Goal: Navigation & Orientation: Find specific page/section

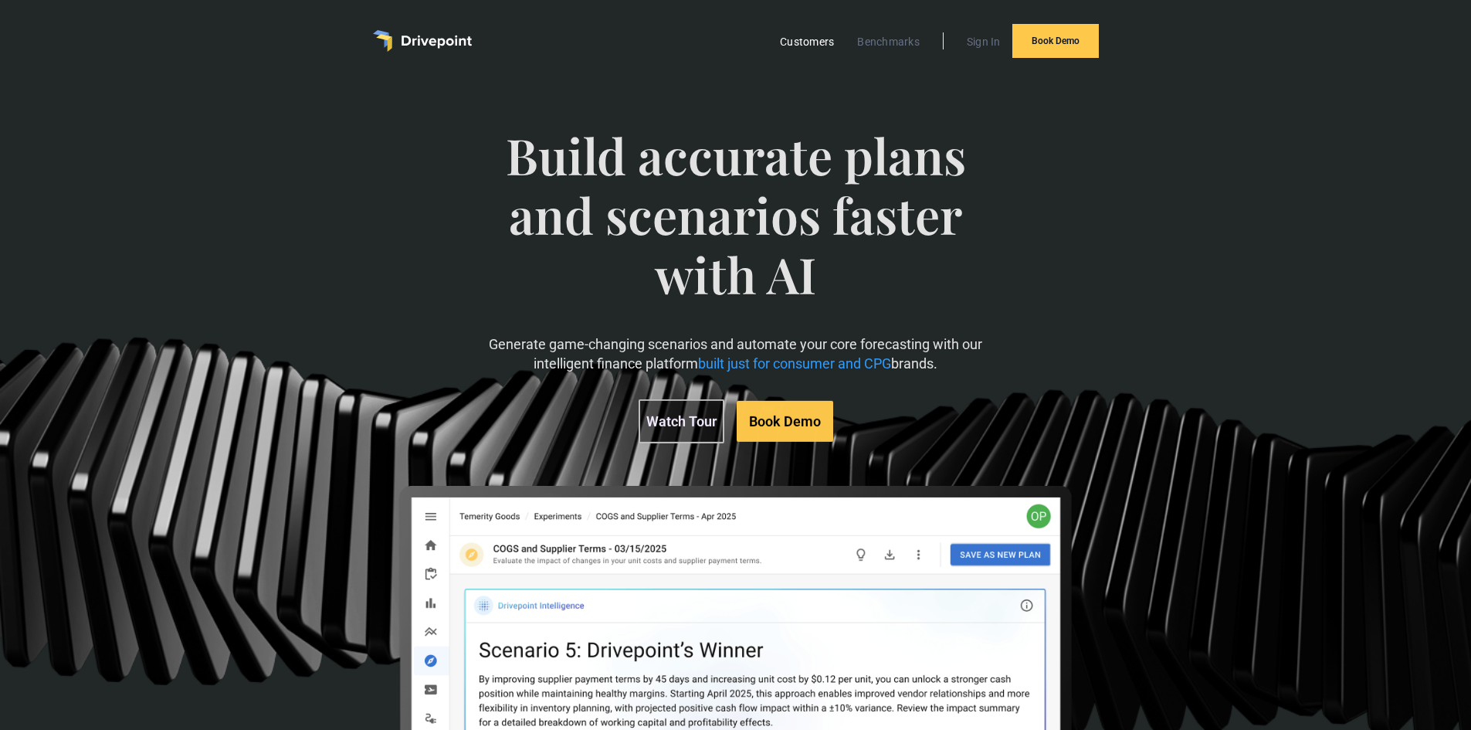
click at [797, 41] on link "Customers" at bounding box center [806, 42] width 69 height 20
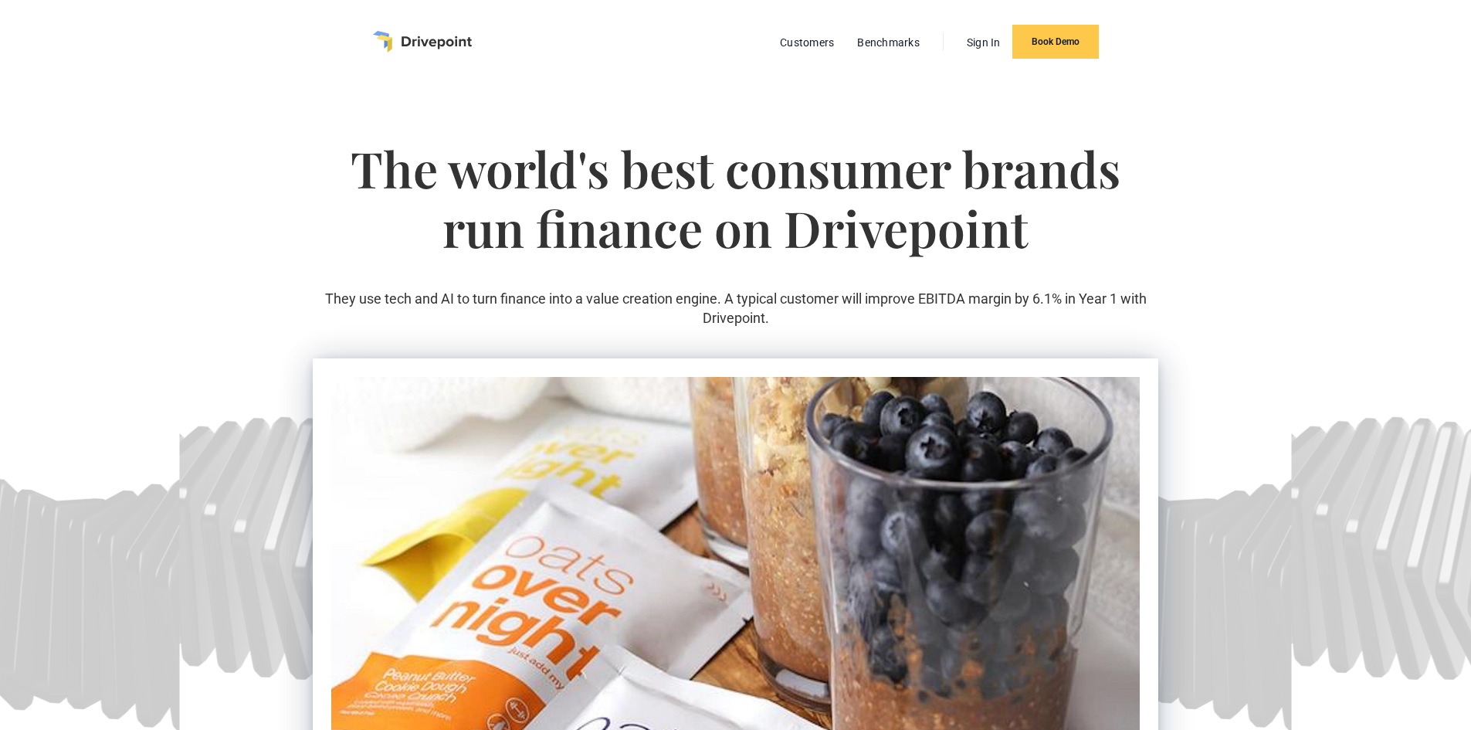
click at [439, 46] on img "home" at bounding box center [422, 42] width 99 height 22
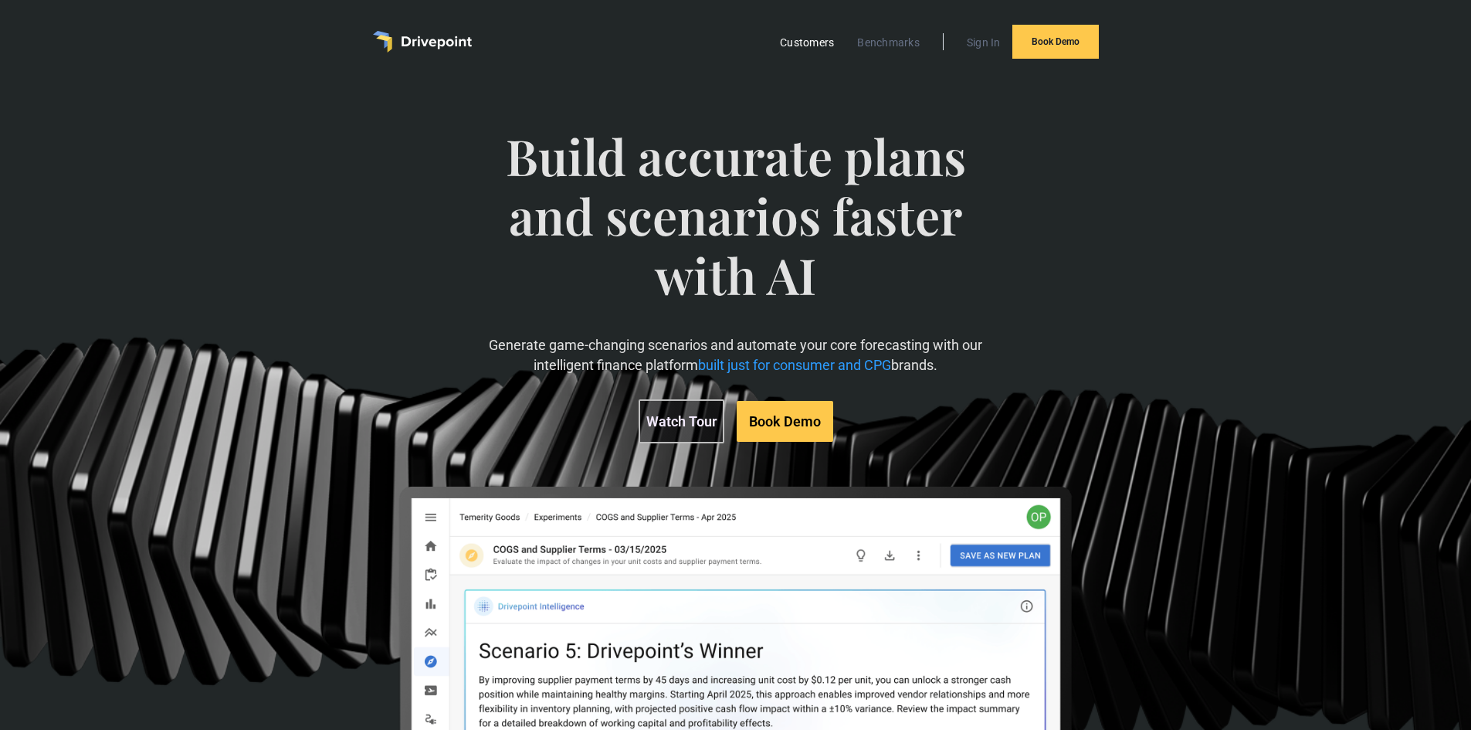
click at [809, 42] on link "Customers" at bounding box center [806, 42] width 69 height 20
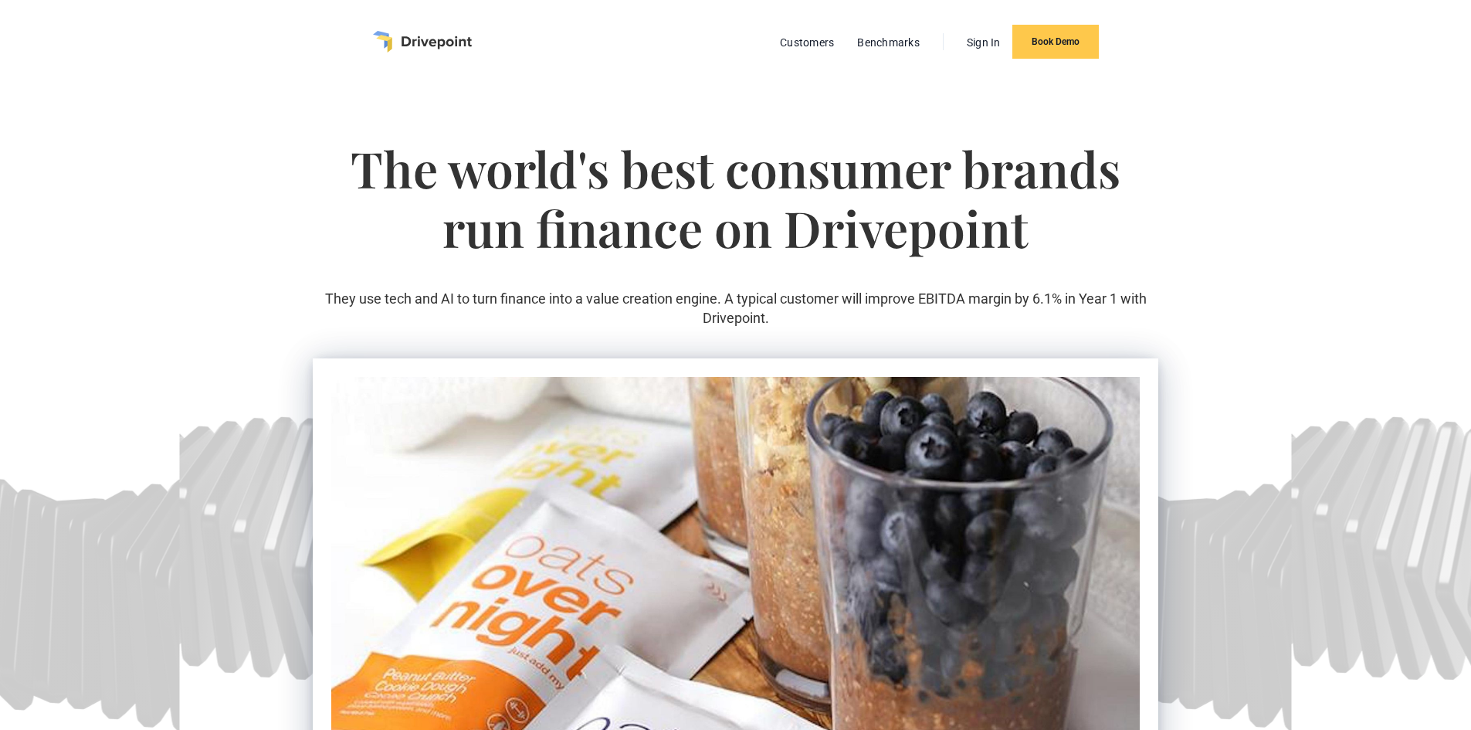
click at [410, 45] on img "home" at bounding box center [422, 42] width 99 height 22
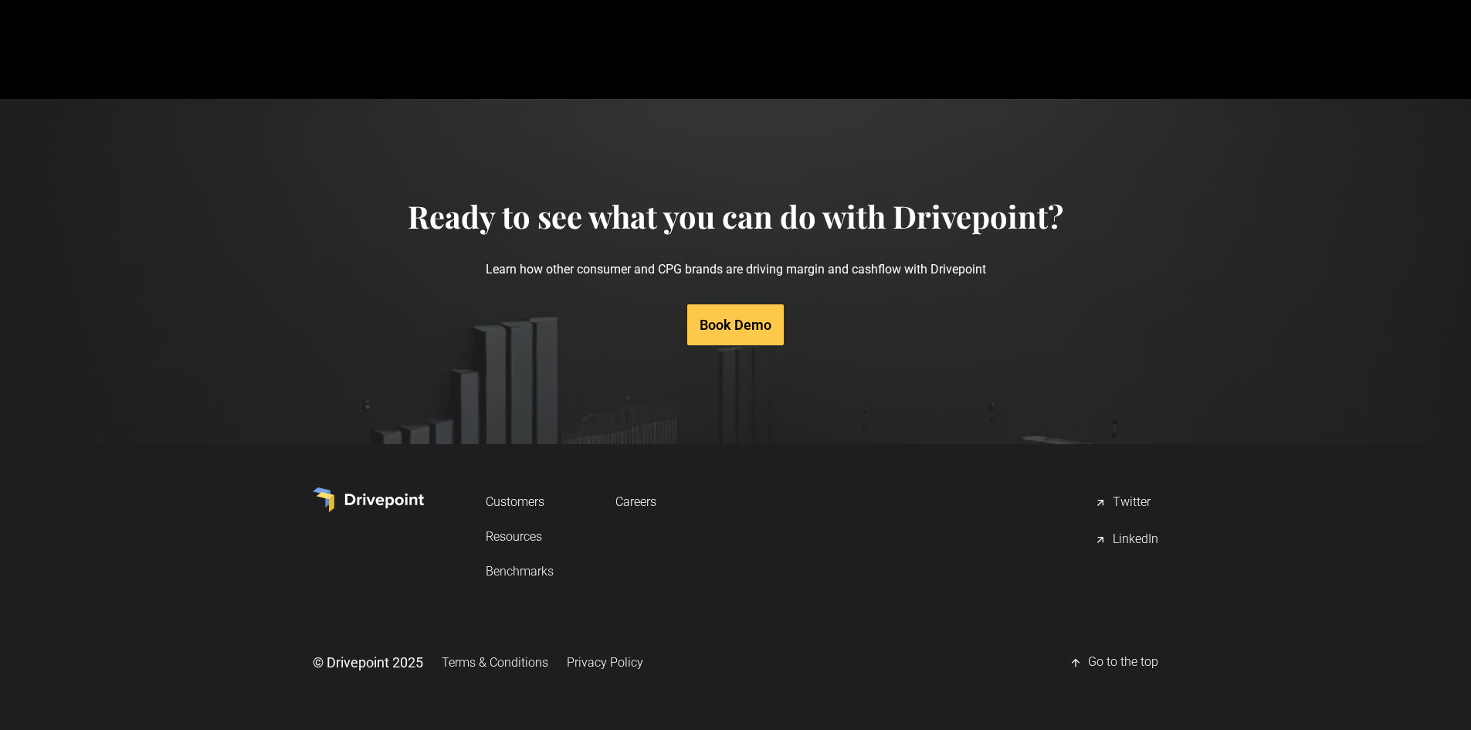
scroll to position [7349, 0]
click at [501, 573] on link "Benchmarks" at bounding box center [520, 571] width 68 height 29
